Goal: Task Accomplishment & Management: Manage account settings

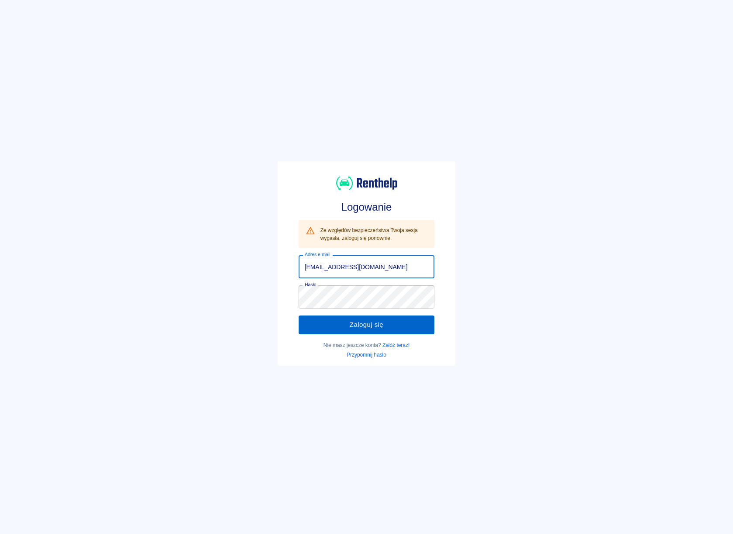
type input "[EMAIL_ADDRESS][DOMAIN_NAME]"
click at [356, 316] on button "Zaloguj się" at bounding box center [367, 324] width 136 height 18
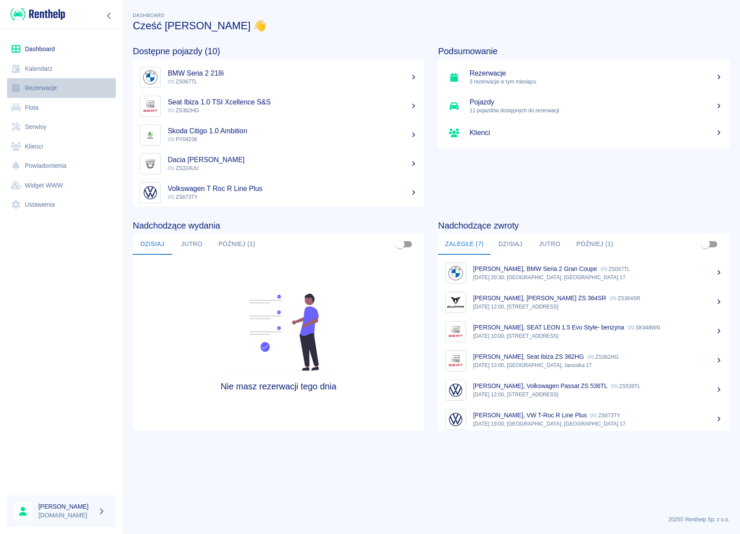
click at [46, 91] on link "Rezerwacje" at bounding box center [61, 88] width 109 height 20
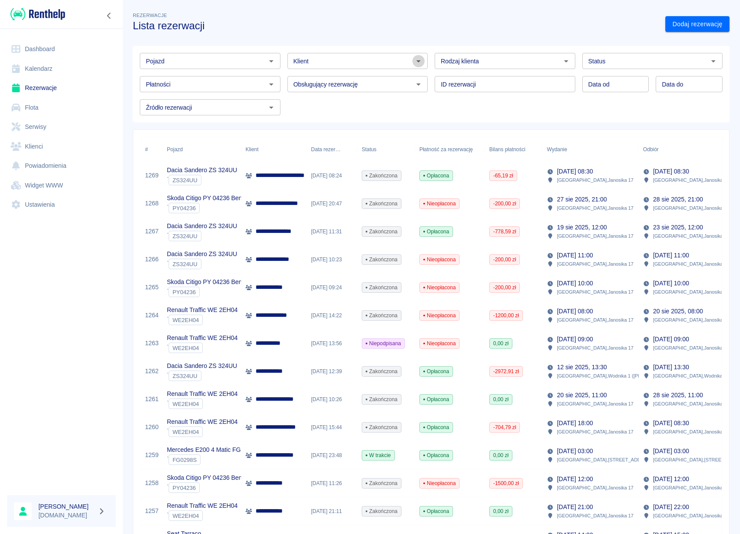
click at [418, 62] on icon "Otwórz" at bounding box center [418, 61] width 10 height 10
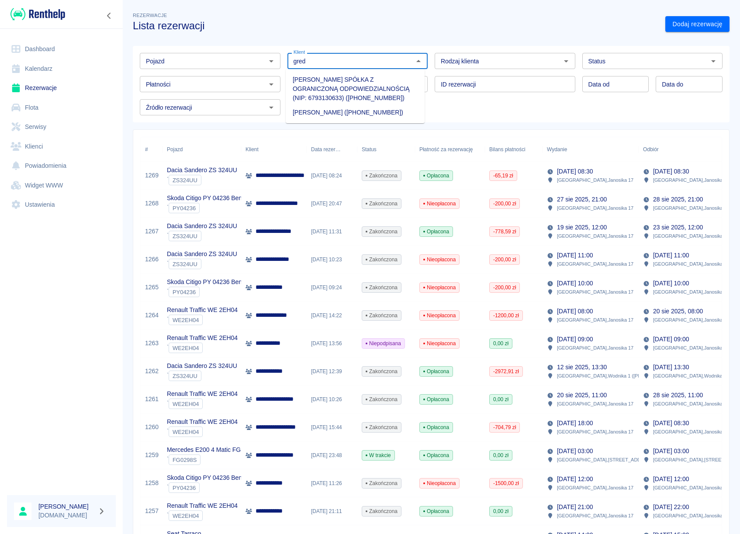
click at [342, 116] on li "[PERSON_NAME] ([PHONE_NUMBER])" at bounding box center [355, 112] width 139 height 14
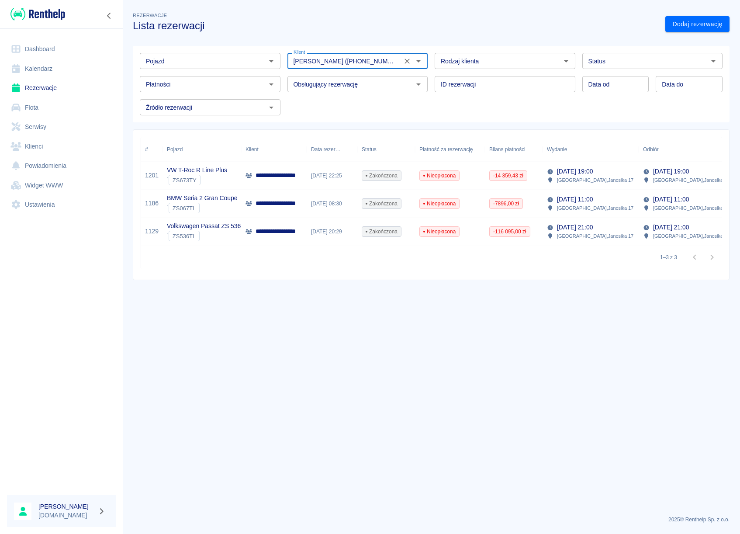
type input "[PERSON_NAME] ([PHONE_NUMBER])"
click at [297, 173] on p "**********" at bounding box center [284, 175] width 57 height 9
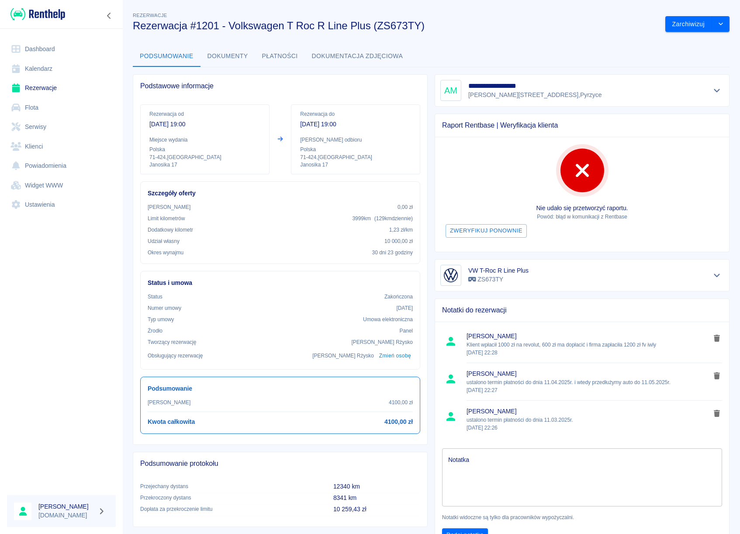
click at [238, 53] on button "Dokumenty" at bounding box center [227, 56] width 55 height 21
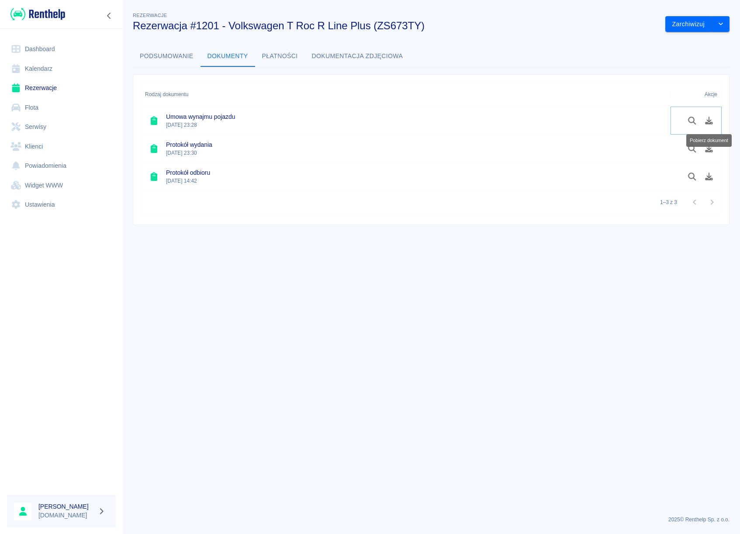
click at [709, 125] on button "Pobierz dokument" at bounding box center [709, 120] width 17 height 15
click at [44, 89] on link "Rezerwacje" at bounding box center [61, 88] width 109 height 20
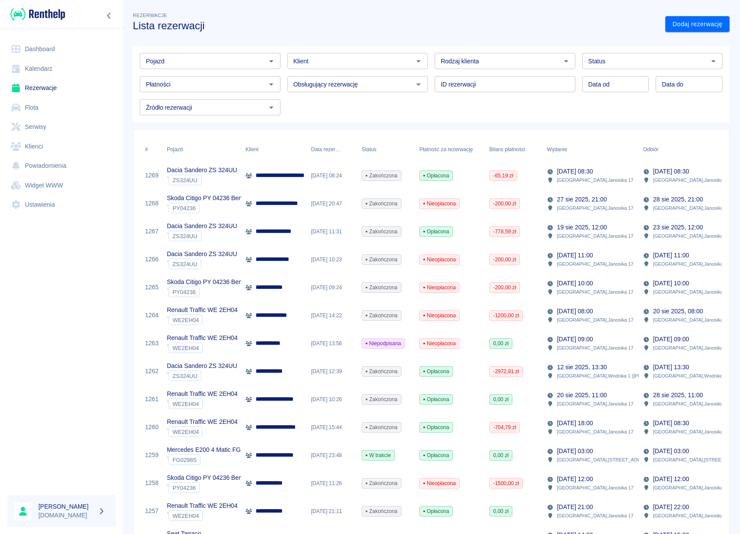
click at [266, 65] on icon "Otwórz" at bounding box center [271, 61] width 10 height 10
type input "t"
click at [183, 91] on li "VW T-Roc R Line Plus - ZS673TY" at bounding box center [209, 94] width 139 height 14
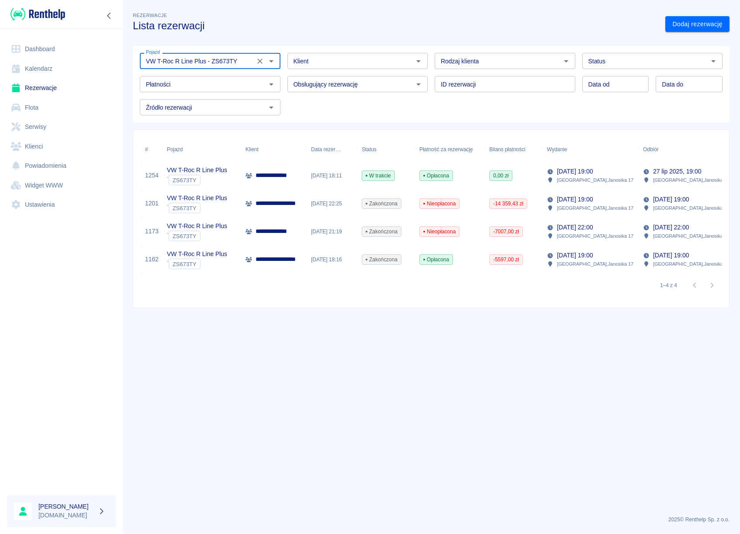
type input "VW T-Roc R Line Plus - ZS673TY"
click at [333, 266] on div "[DATE] 18:16" at bounding box center [332, 259] width 51 height 28
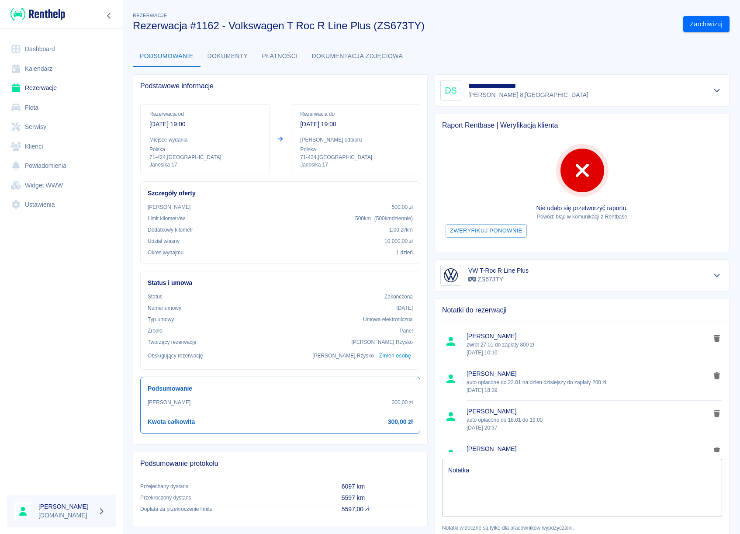
click at [228, 58] on button "Dokumenty" at bounding box center [227, 56] width 55 height 21
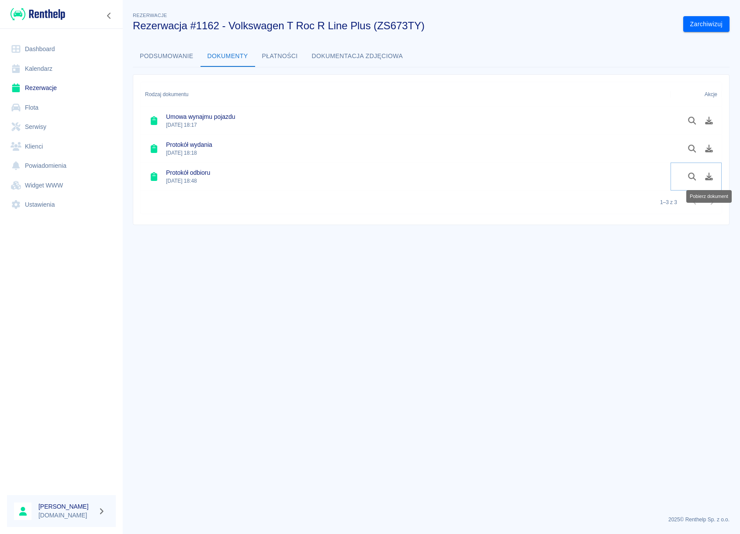
click at [713, 178] on icon "Pobierz dokument" at bounding box center [709, 177] width 10 height 8
click at [705, 119] on icon "Pobierz dokument" at bounding box center [709, 121] width 10 height 8
click at [49, 87] on link "Rezerwacje" at bounding box center [61, 88] width 109 height 20
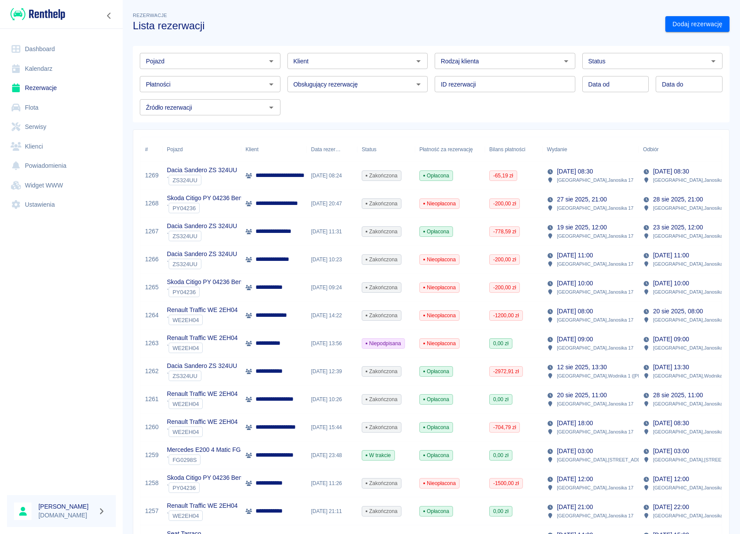
click at [267, 62] on icon "Otwórz" at bounding box center [271, 61] width 10 height 10
click at [225, 79] on li "Seat Ibiza ZS 362HG - ZS362HG" at bounding box center [209, 80] width 139 height 14
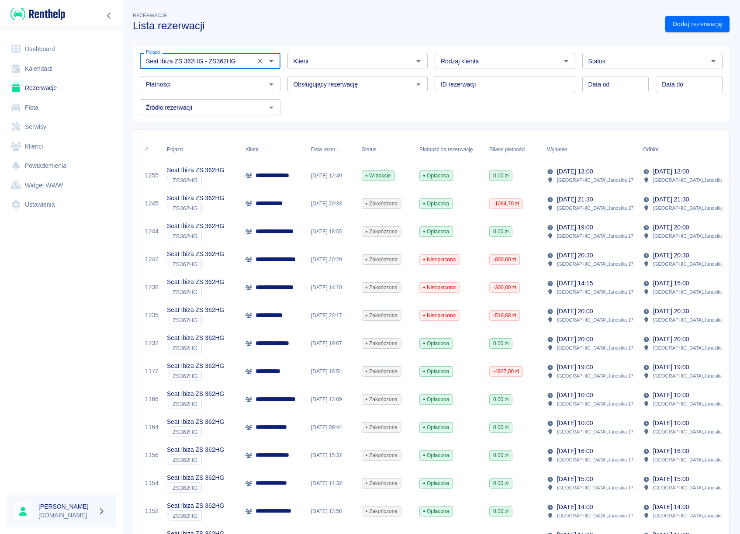
type input "Seat Ibiza ZS 362HG - ZS362HG"
click at [283, 180] on div "**********" at bounding box center [274, 176] width 66 height 28
click at [330, 176] on div "[DATE] 12:49" at bounding box center [332, 176] width 51 height 28
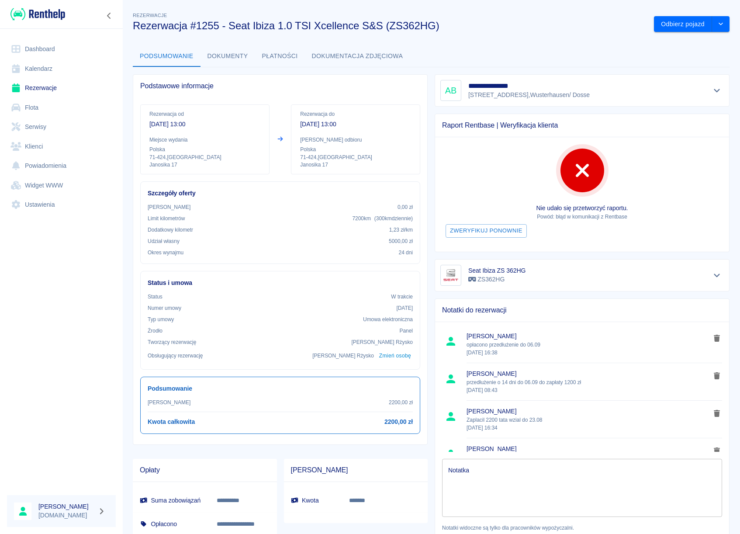
click at [235, 59] on button "Dokumenty" at bounding box center [227, 56] width 55 height 21
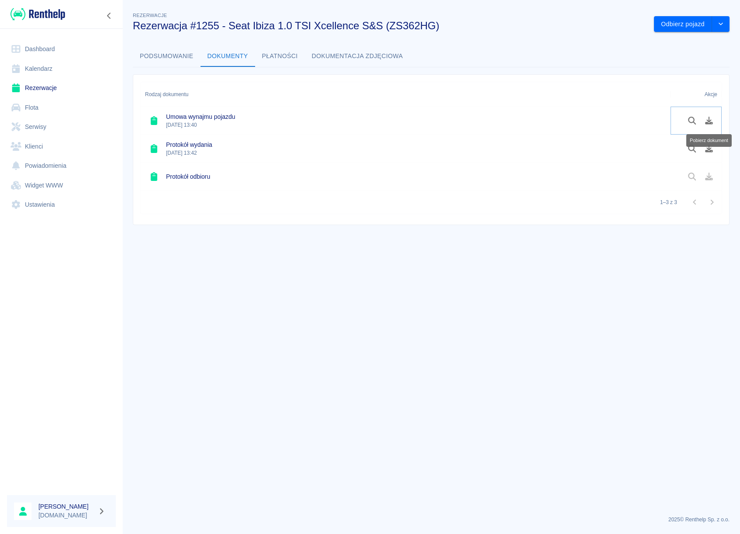
click at [705, 118] on icon "Pobierz dokument" at bounding box center [709, 121] width 10 height 8
